Goal: Complete application form

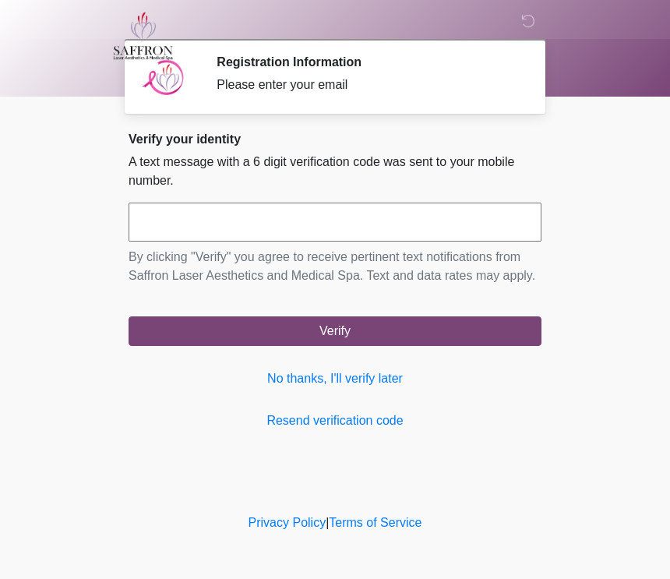
scroll to position [1, 0]
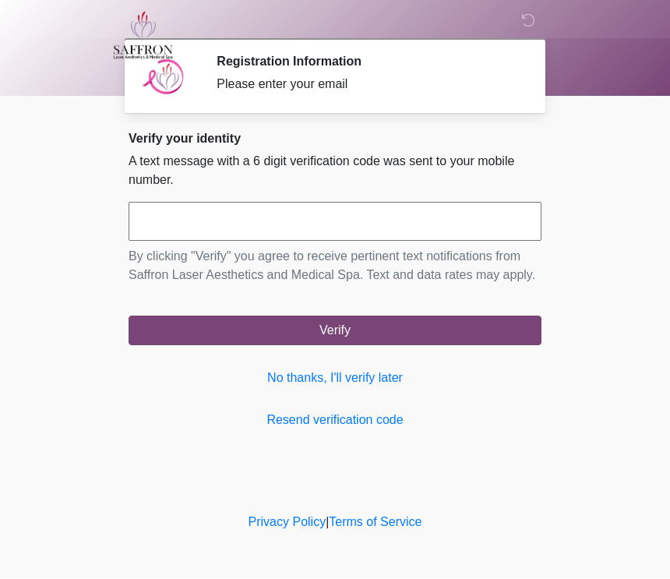
click at [273, 232] on input "text" at bounding box center [335, 222] width 413 height 39
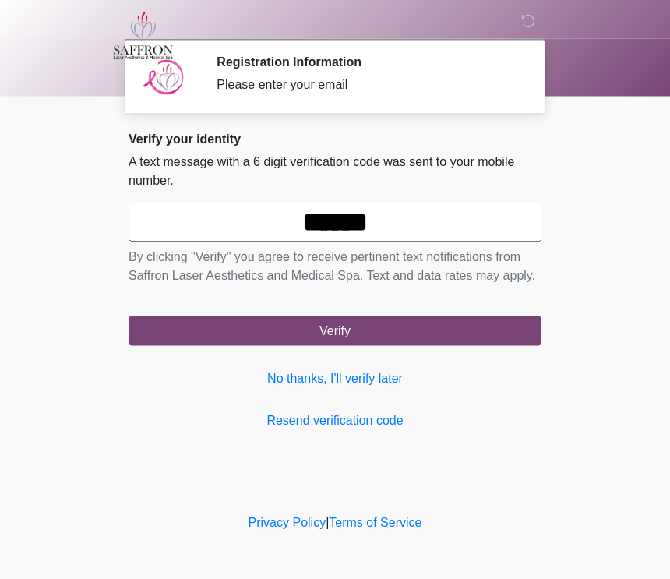
type input "******"
click at [632, 181] on body "‎ ‎ ‎ Registration Information Please enter your email Please connect to Wi-Fi …" at bounding box center [335, 289] width 670 height 579
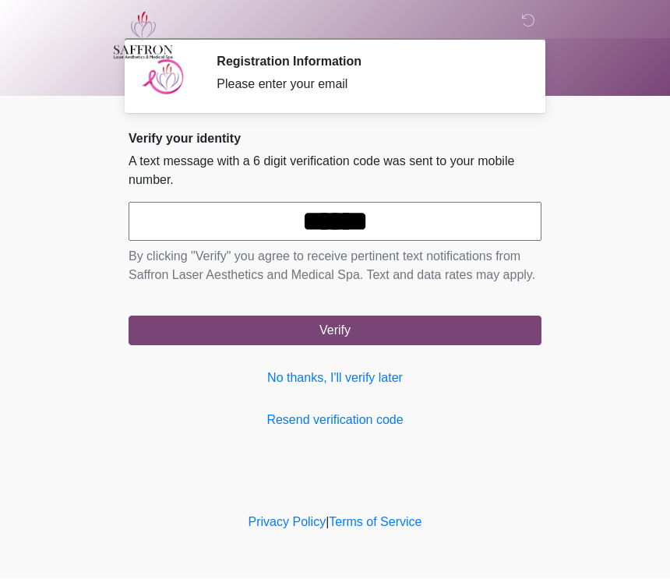
click at [336, 346] on button "Verify" at bounding box center [335, 331] width 413 height 30
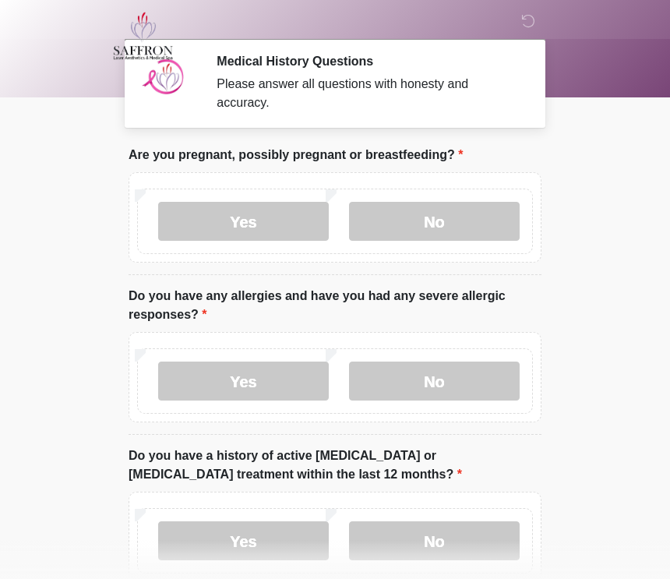
click at [454, 229] on label "No" at bounding box center [434, 221] width 171 height 39
click at [449, 390] on label "No" at bounding box center [434, 380] width 171 height 39
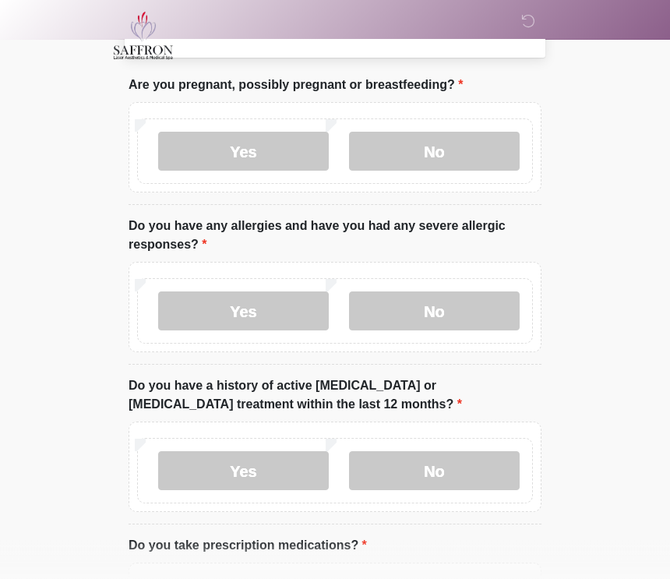
scroll to position [71, 0]
click at [460, 472] on label "No" at bounding box center [434, 470] width 171 height 39
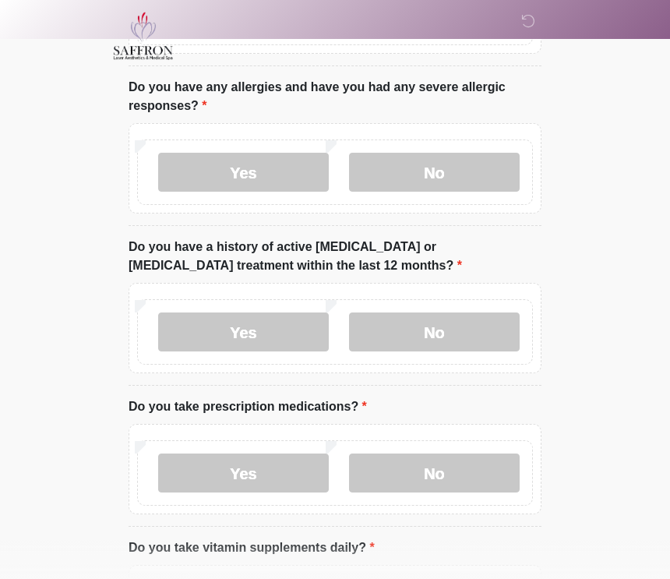
scroll to position [224, 0]
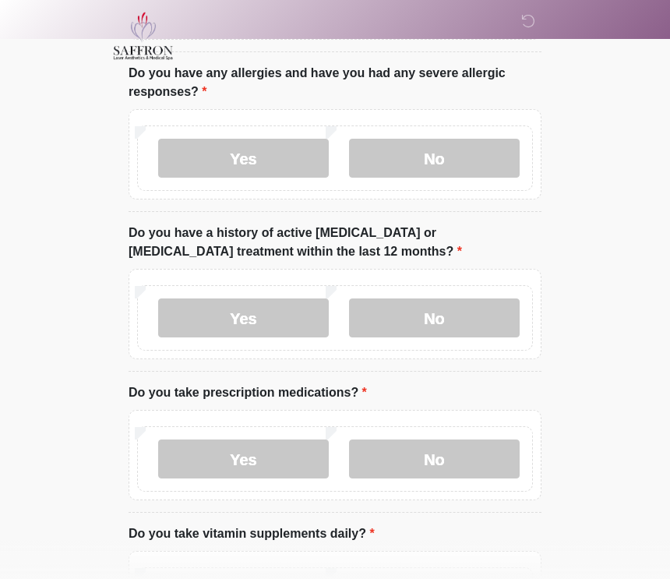
click at [262, 468] on label "Yes" at bounding box center [243, 458] width 171 height 39
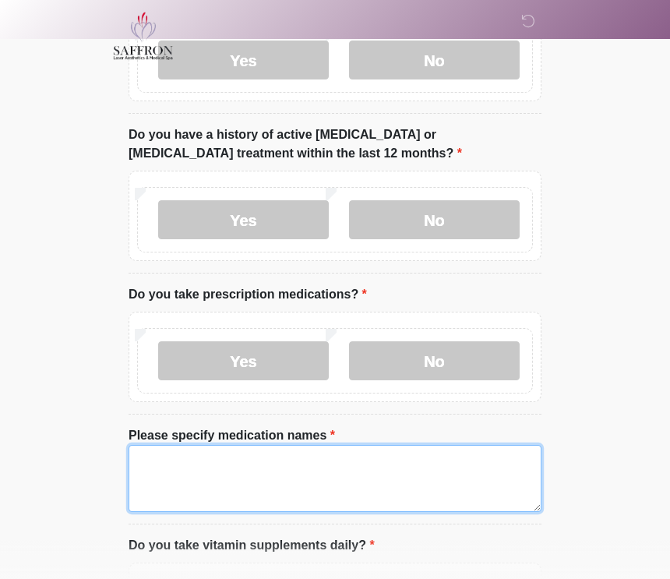
click at [214, 480] on textarea "Please specify medication names" at bounding box center [335, 478] width 413 height 67
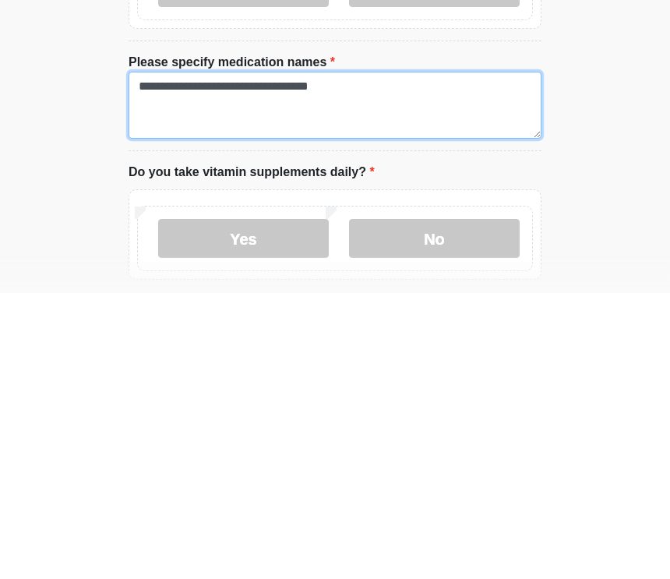
scroll to position [413, 0]
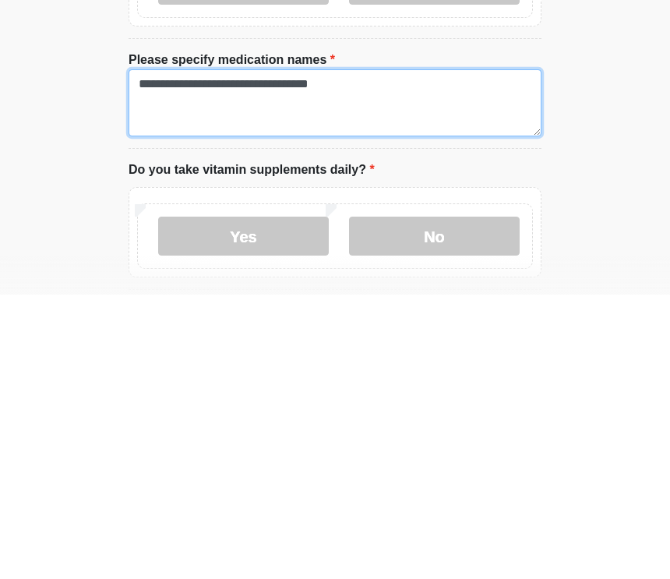
type textarea "**********"
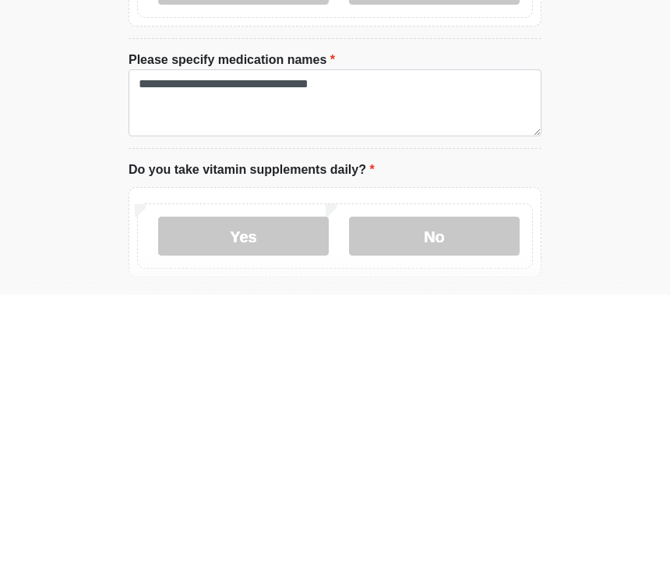
click at [272, 501] on label "Yes" at bounding box center [243, 520] width 171 height 39
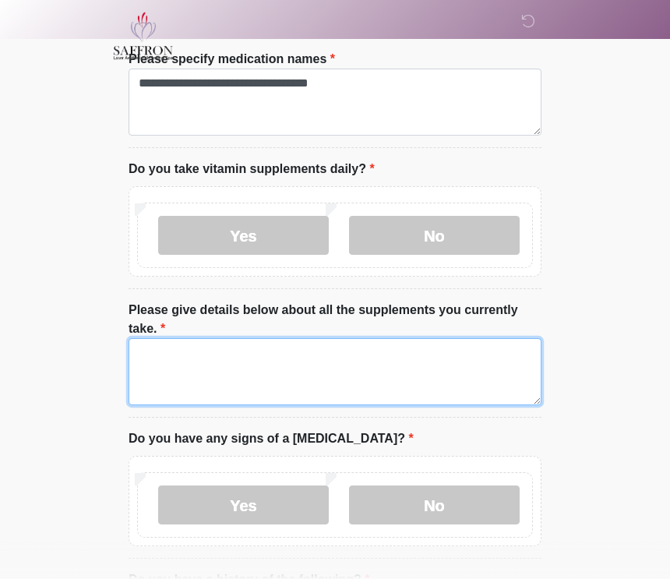
click at [231, 371] on textarea "Please give details below about all the supplements you currently take." at bounding box center [335, 371] width 413 height 67
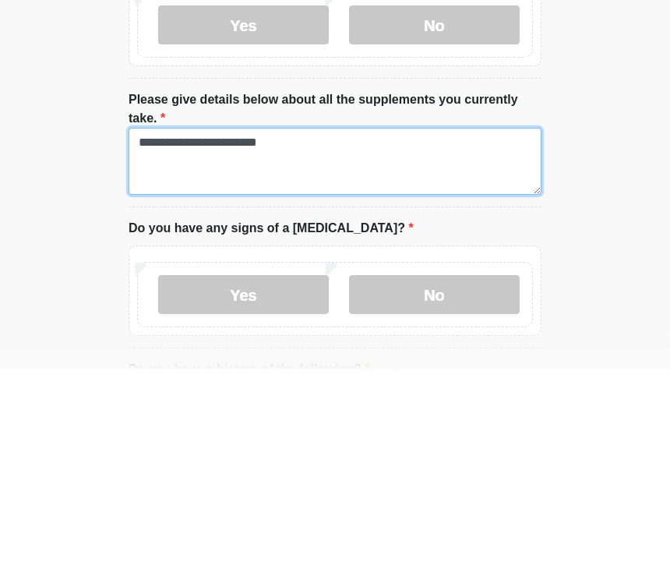
type textarea "**********"
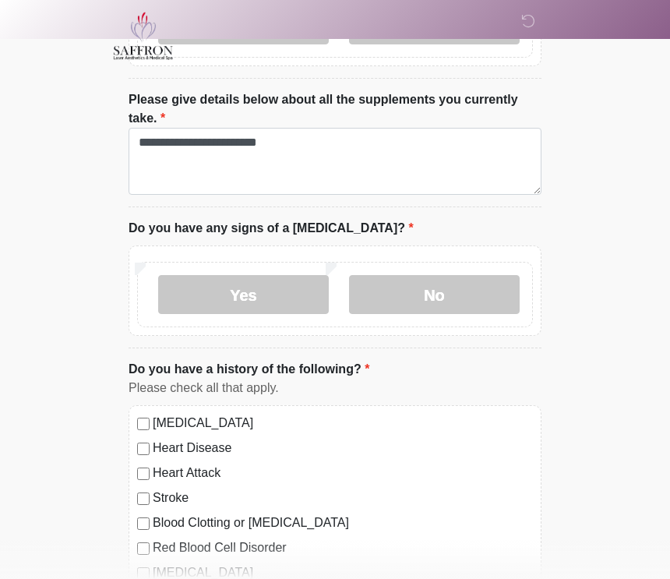
click at [445, 303] on label "No" at bounding box center [434, 294] width 171 height 39
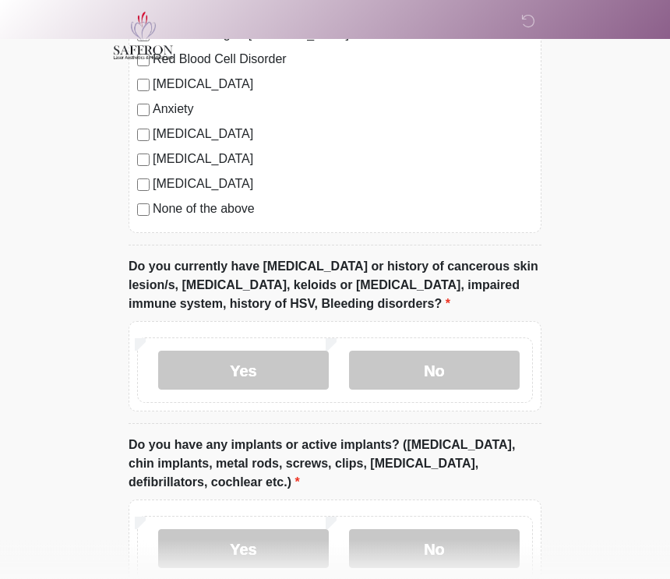
click at [464, 369] on label "No" at bounding box center [434, 370] width 171 height 39
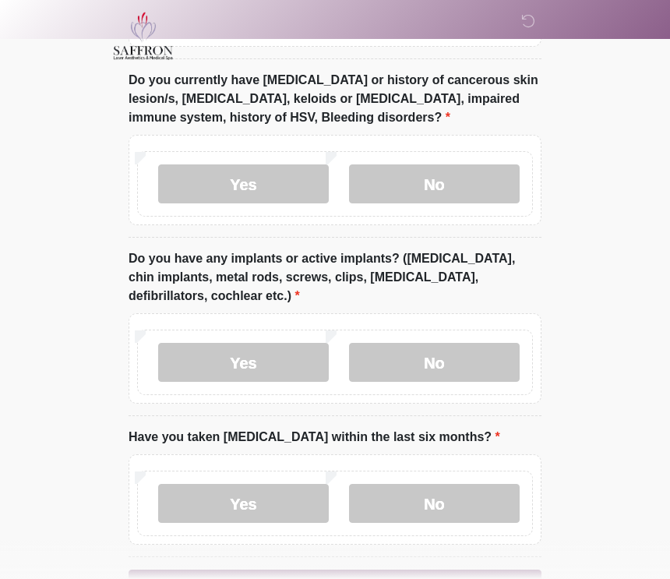
scroll to position [1589, 0]
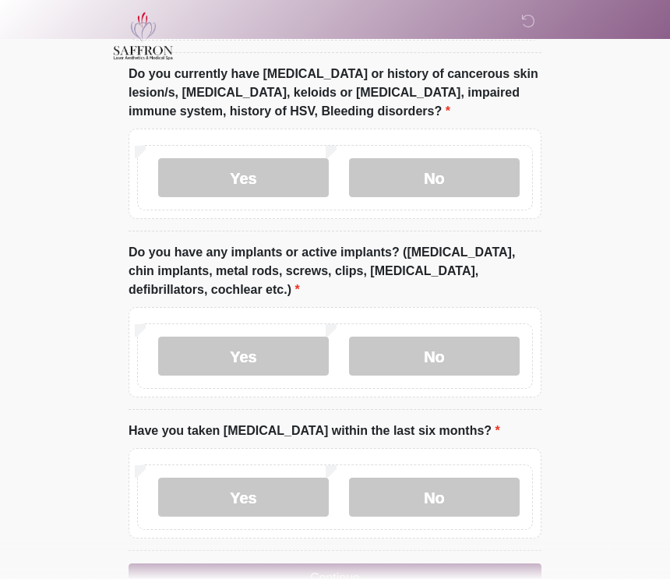
click at [446, 362] on label "No" at bounding box center [434, 355] width 171 height 39
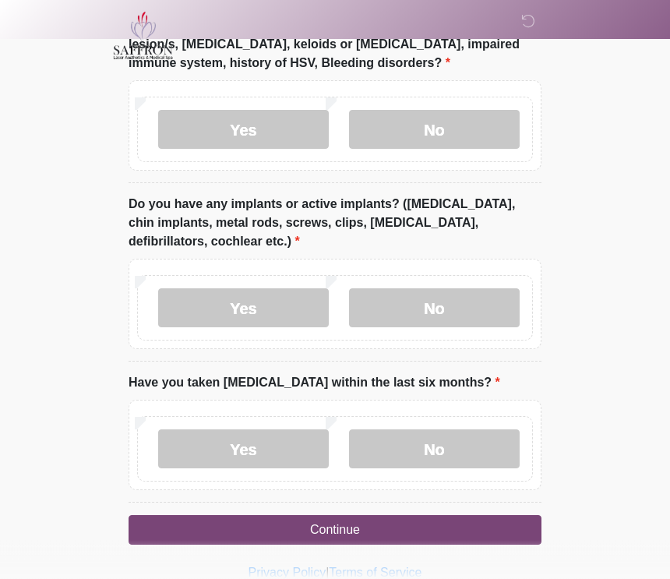
scroll to position [1657, 0]
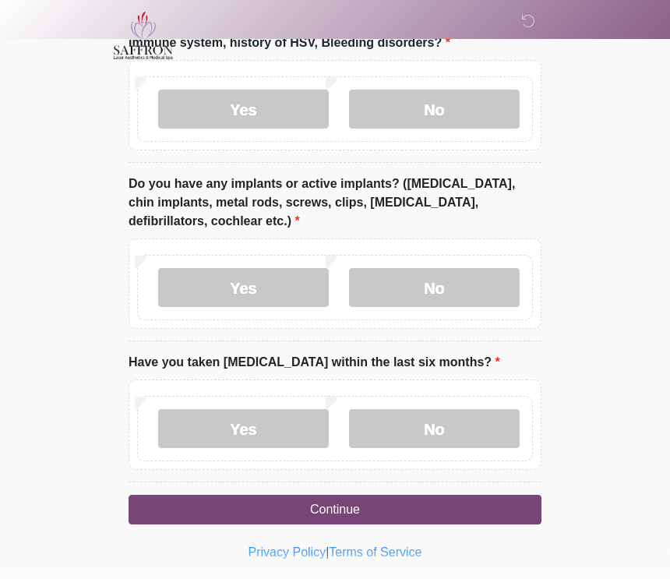
click at [439, 430] on label "No" at bounding box center [434, 429] width 171 height 39
click at [331, 509] on button "Continue" at bounding box center [335, 510] width 413 height 30
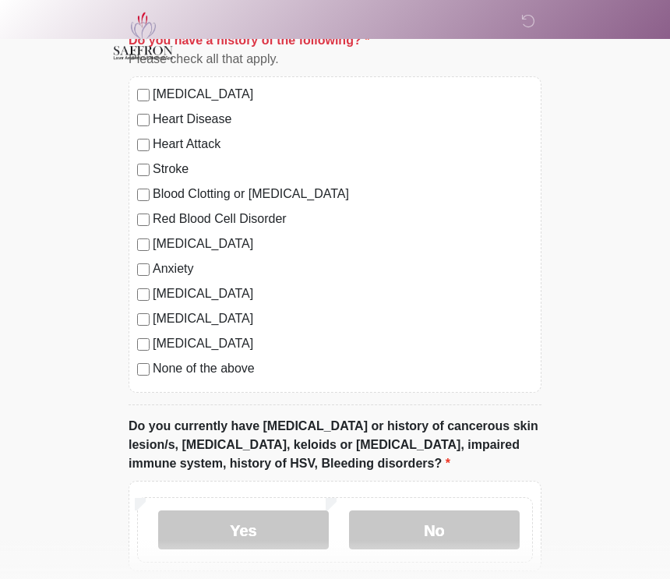
scroll to position [1299, 0]
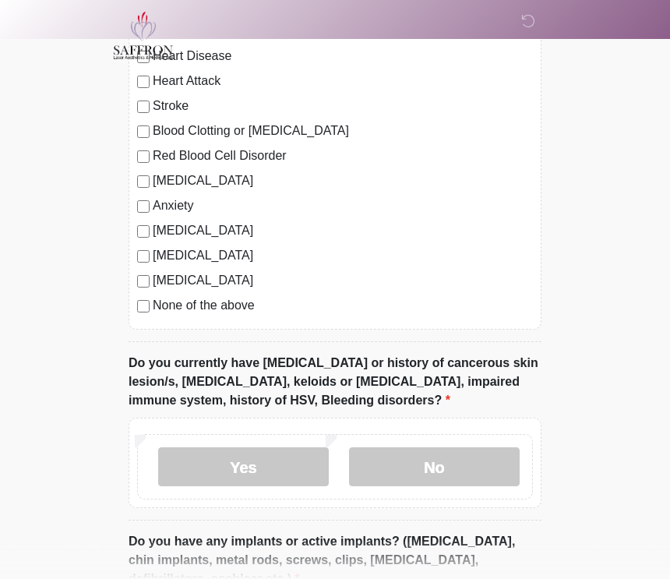
click at [437, 466] on label "No" at bounding box center [434, 467] width 171 height 39
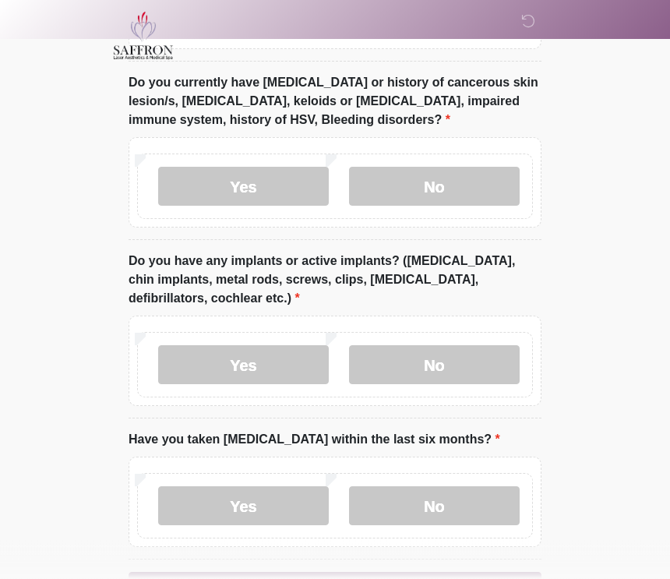
scroll to position [1589, 0]
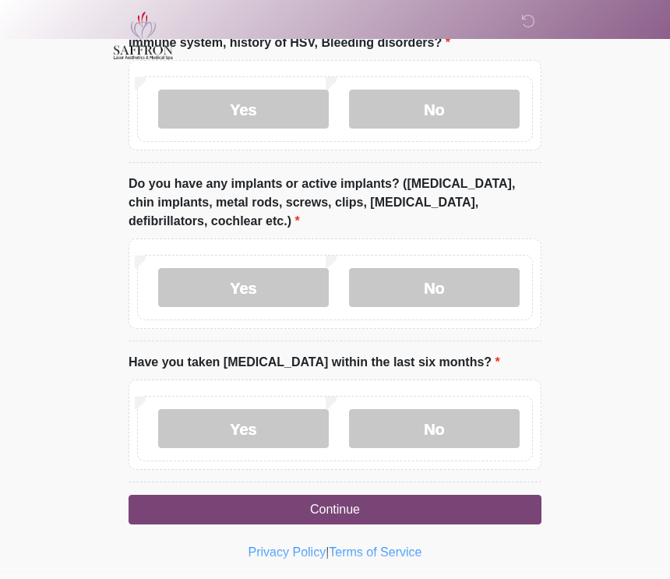
click at [343, 514] on button "Continue" at bounding box center [335, 510] width 413 height 30
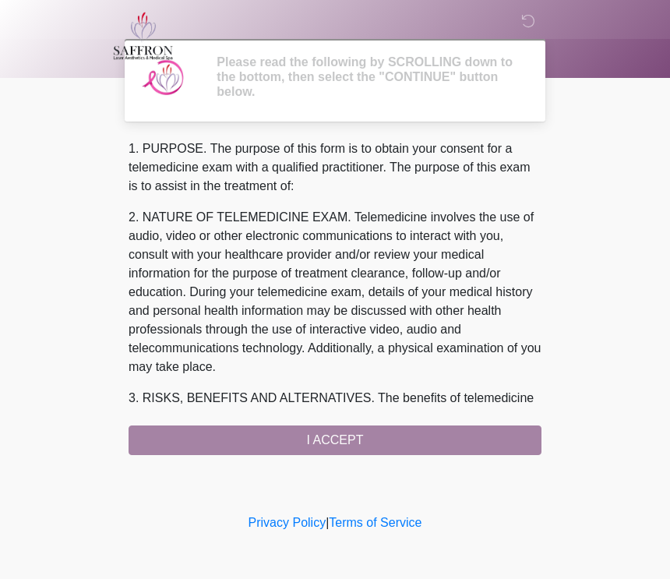
scroll to position [0, 0]
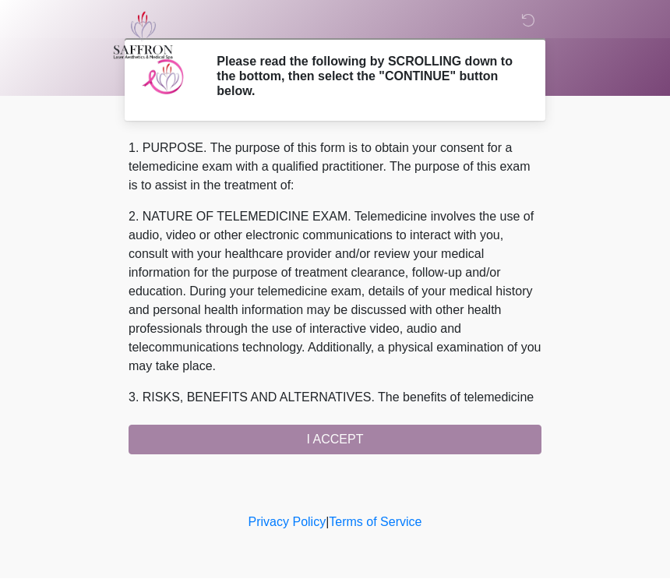
click at [340, 449] on div "1. PURPOSE. The purpose of this form is to obtain your consent for a telemedici…" at bounding box center [335, 296] width 413 height 315
click at [348, 439] on div "1. PURPOSE. The purpose of this form is to obtain your consent for a telemedici…" at bounding box center [335, 296] width 413 height 315
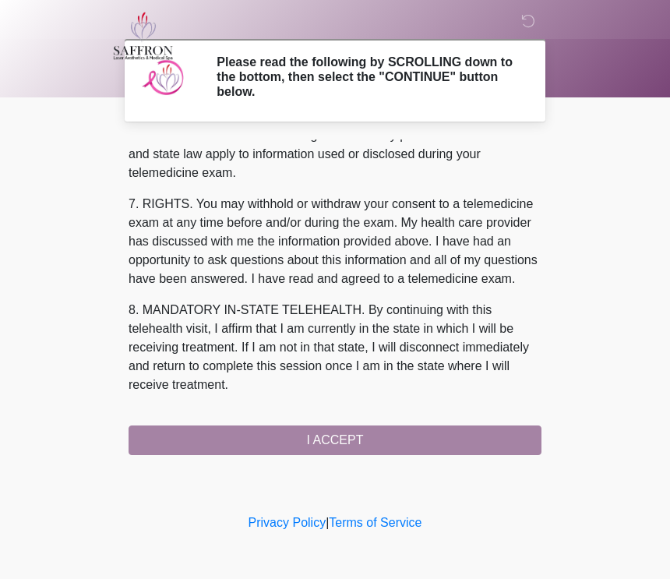
scroll to position [674, 0]
click at [333, 444] on button "I ACCEPT" at bounding box center [335, 440] width 413 height 30
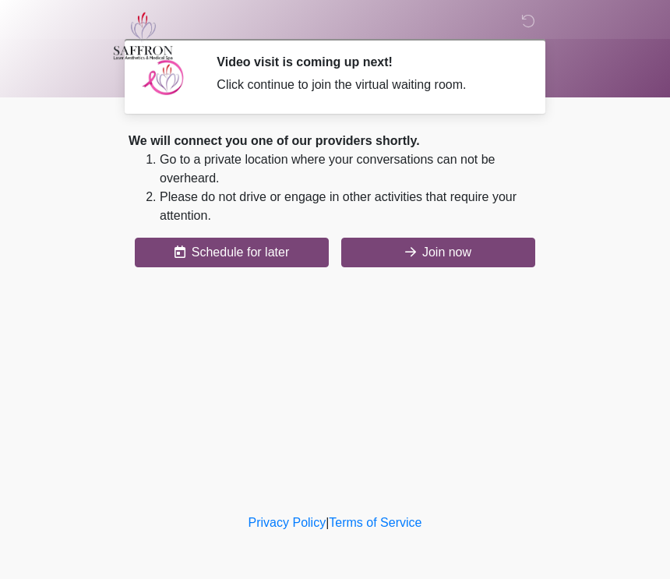
click at [429, 257] on button "Join now" at bounding box center [438, 253] width 194 height 30
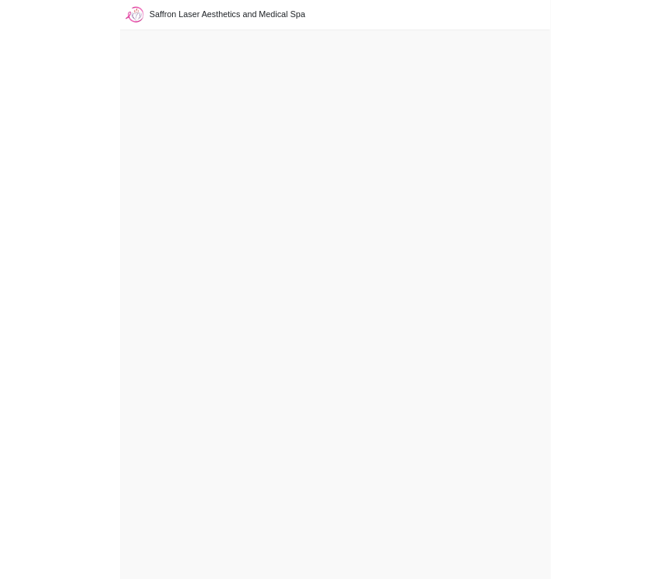
scroll to position [5, 0]
